Goal: Task Accomplishment & Management: Manage account settings

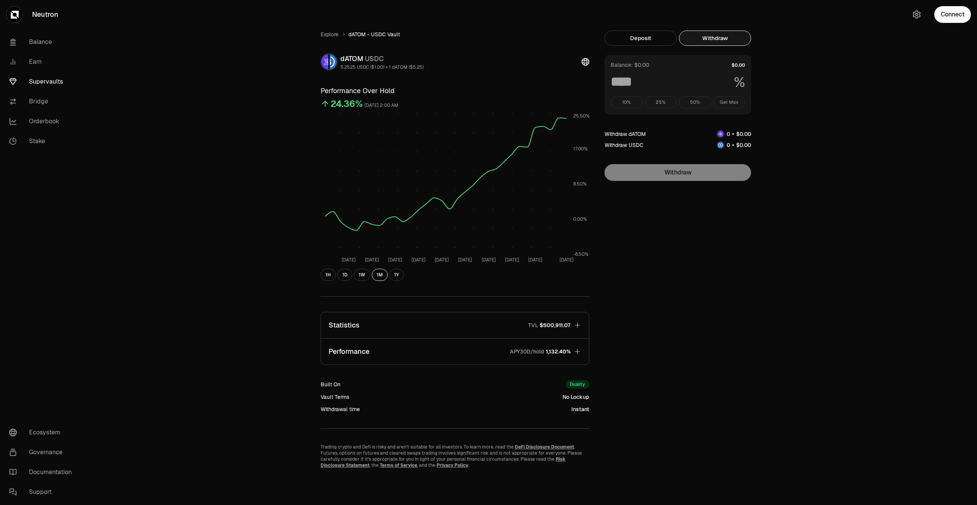
click at [48, 80] on link "Supervaults" at bounding box center [42, 82] width 79 height 20
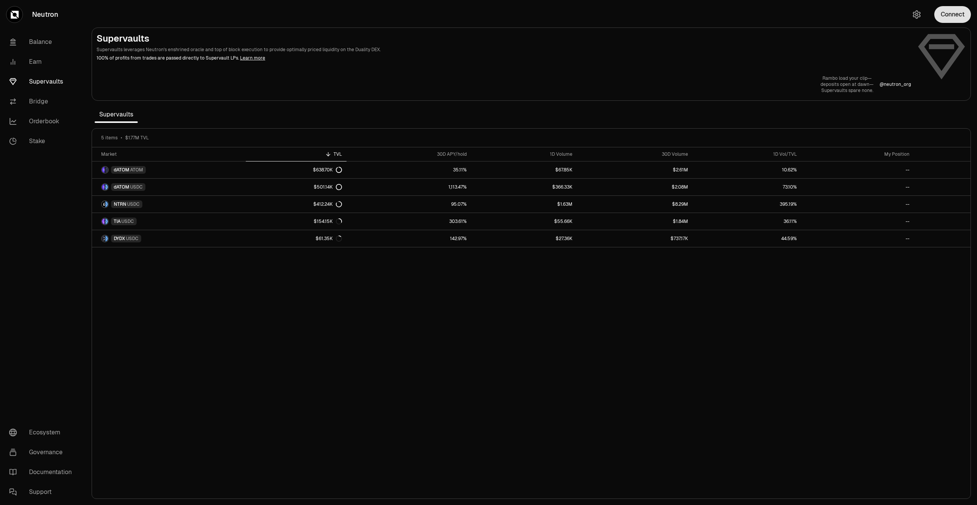
click at [941, 11] on button "Connect" at bounding box center [952, 14] width 37 height 17
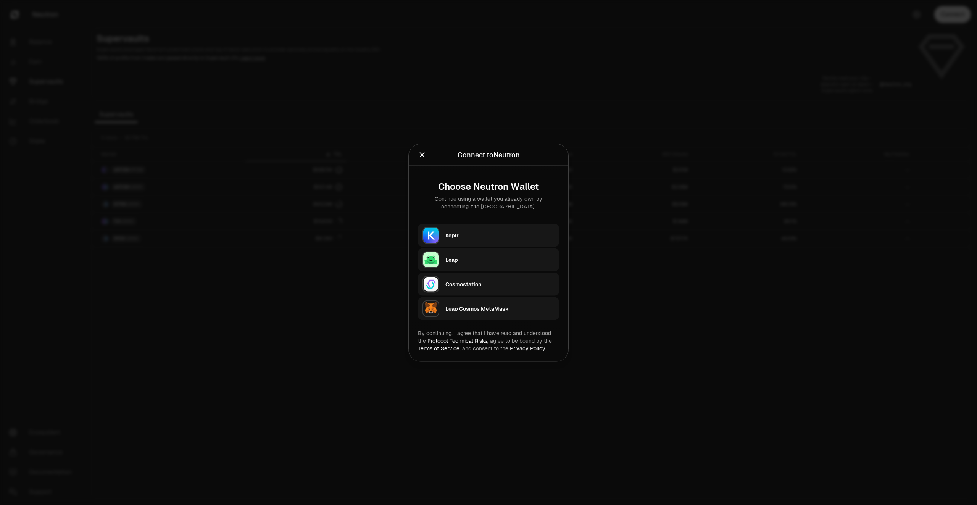
click at [491, 235] on div "Keplr" at bounding box center [499, 235] width 109 height 8
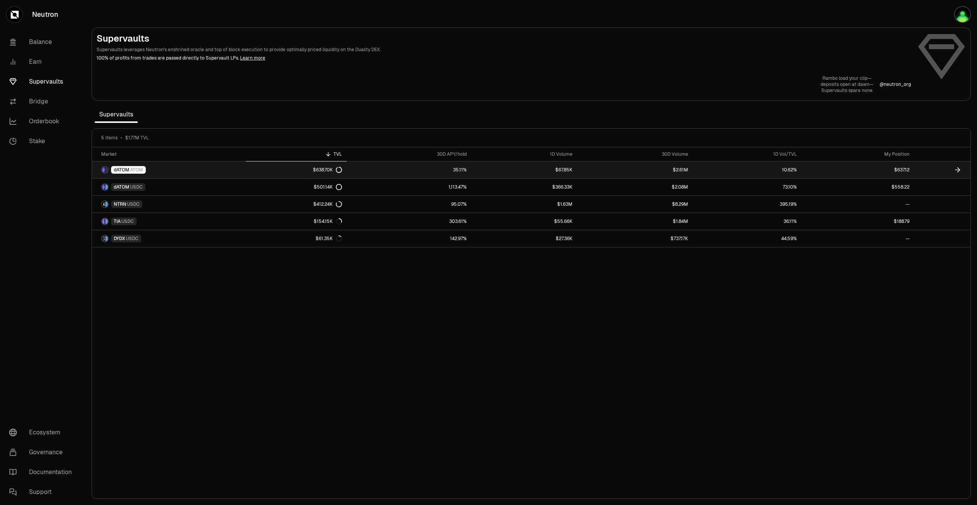
click at [935, 166] on link at bounding box center [942, 169] width 56 height 17
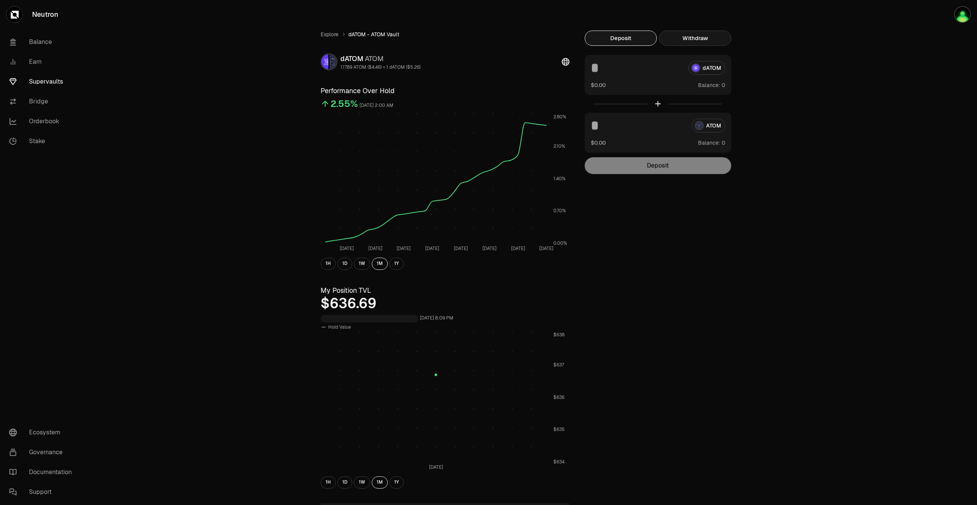
click at [701, 37] on button "Withdraw" at bounding box center [695, 38] width 72 height 15
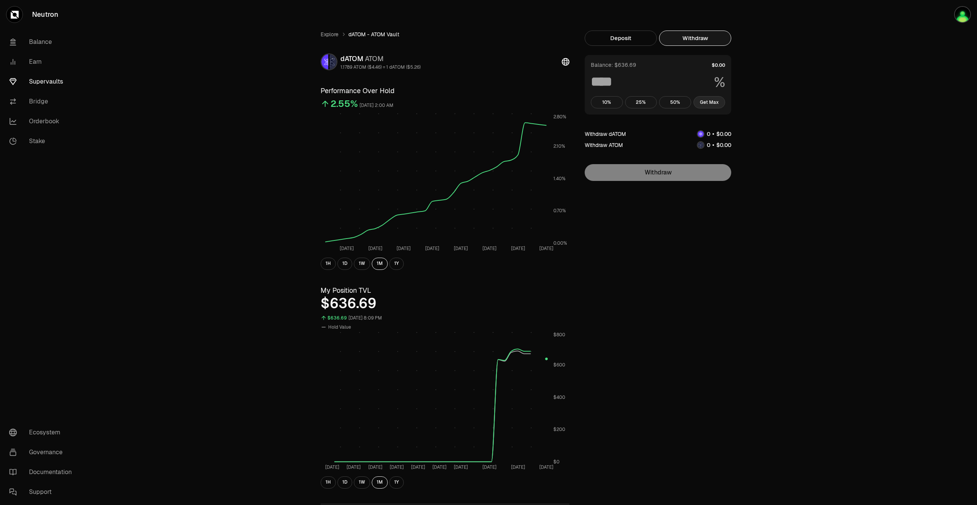
click at [713, 103] on button "Get Max" at bounding box center [709, 102] width 32 height 12
type input "***"
